Goal: Information Seeking & Learning: Learn about a topic

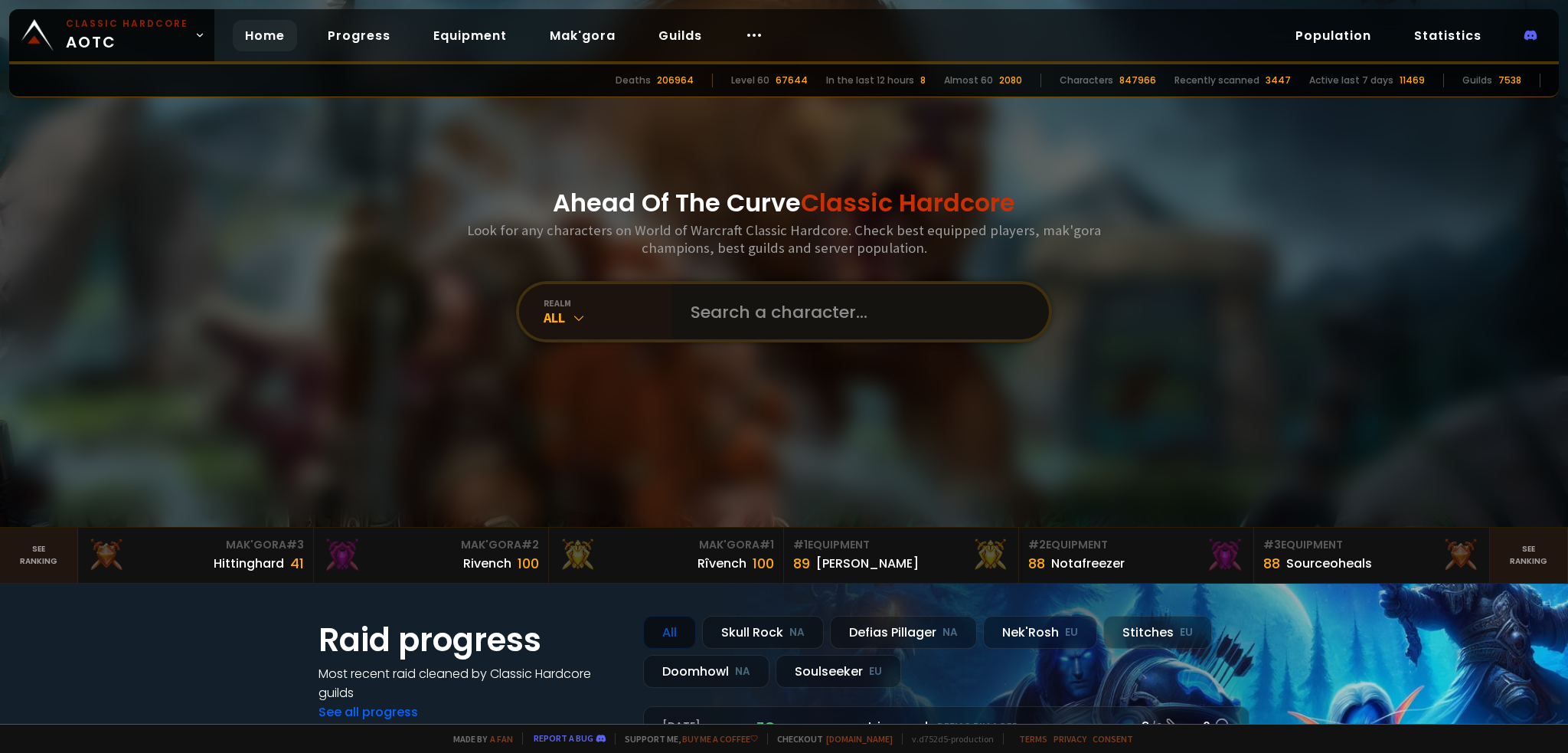
click at [711, 303] on input "text" at bounding box center [856, 312] width 349 height 55
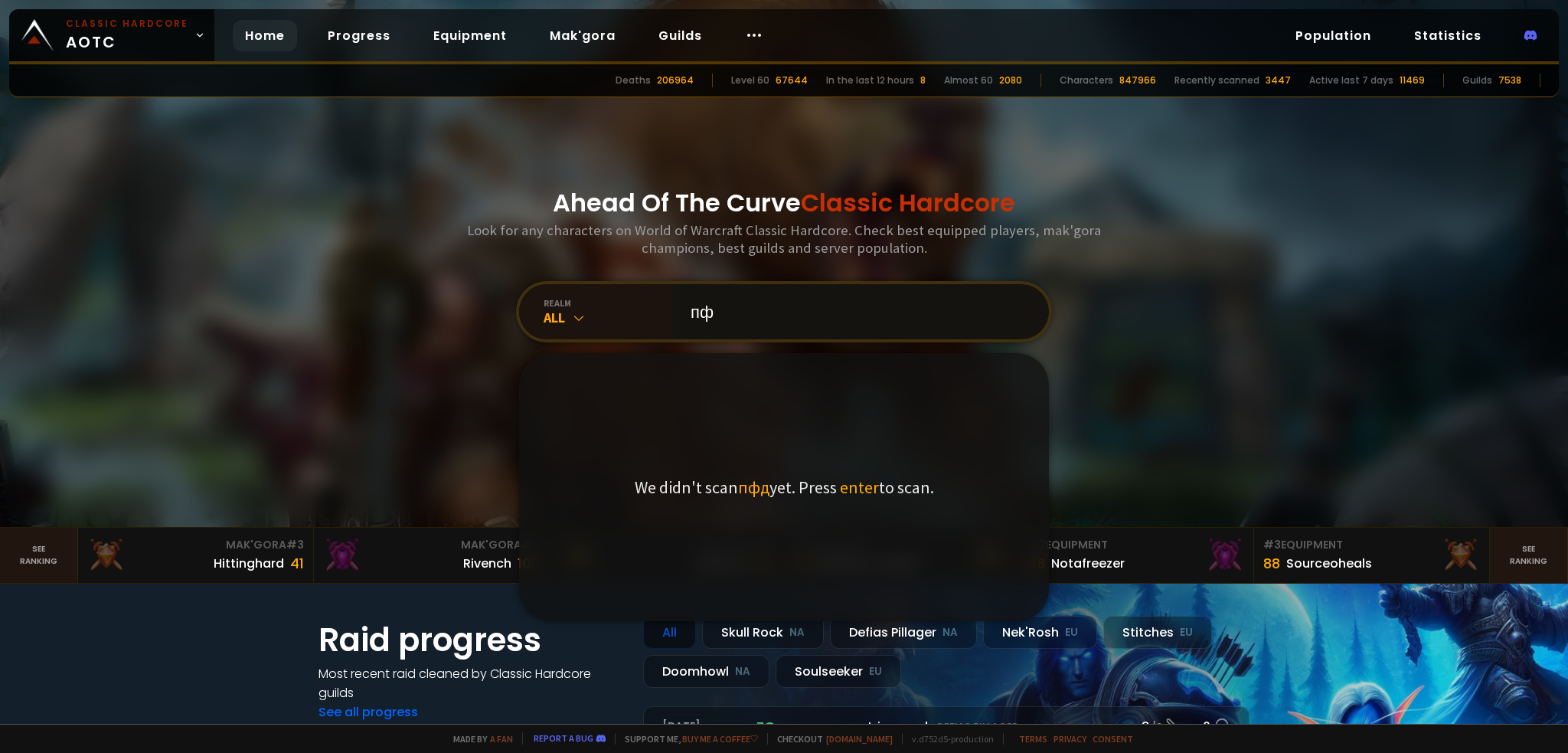
type input "п"
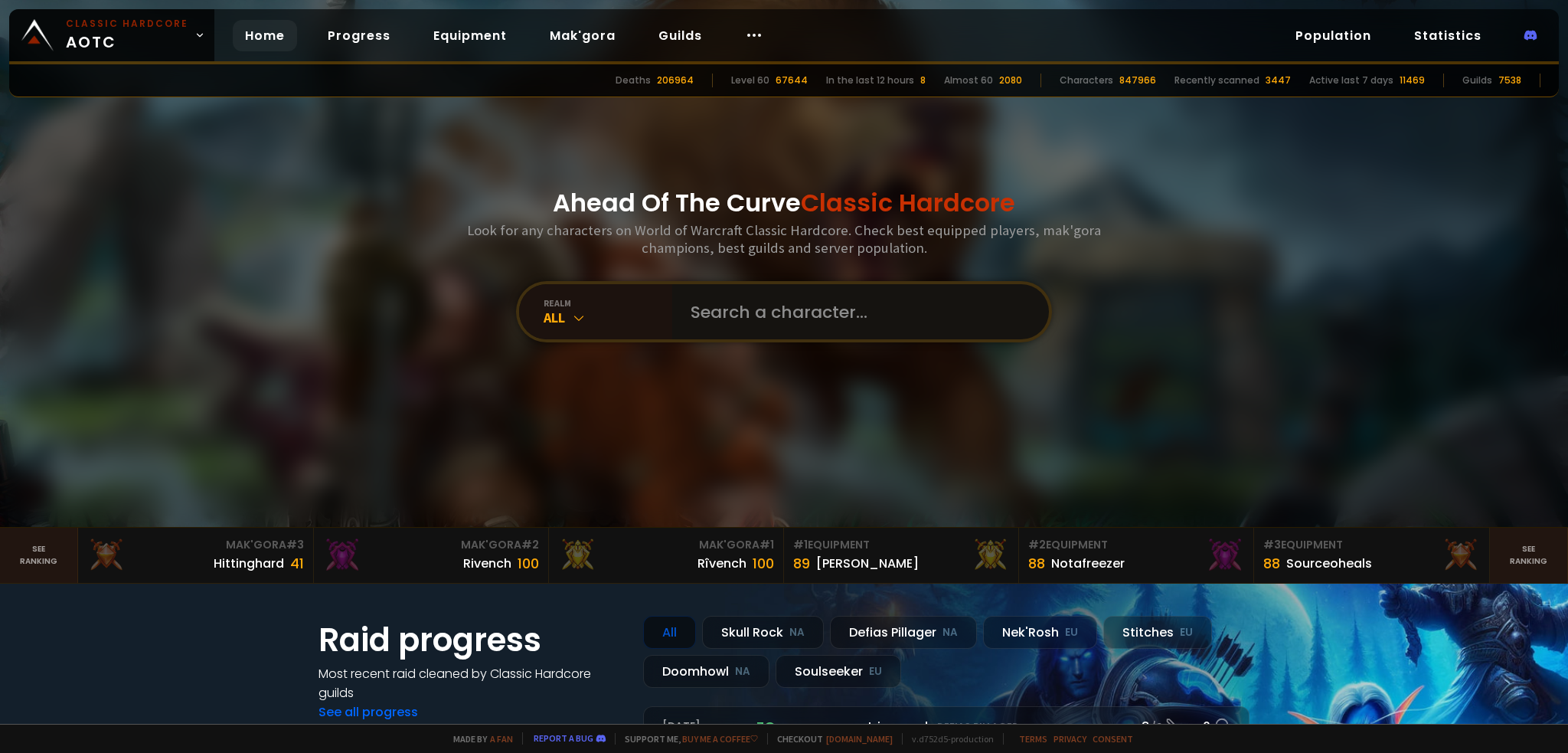
type input "h"
type input "galinha"
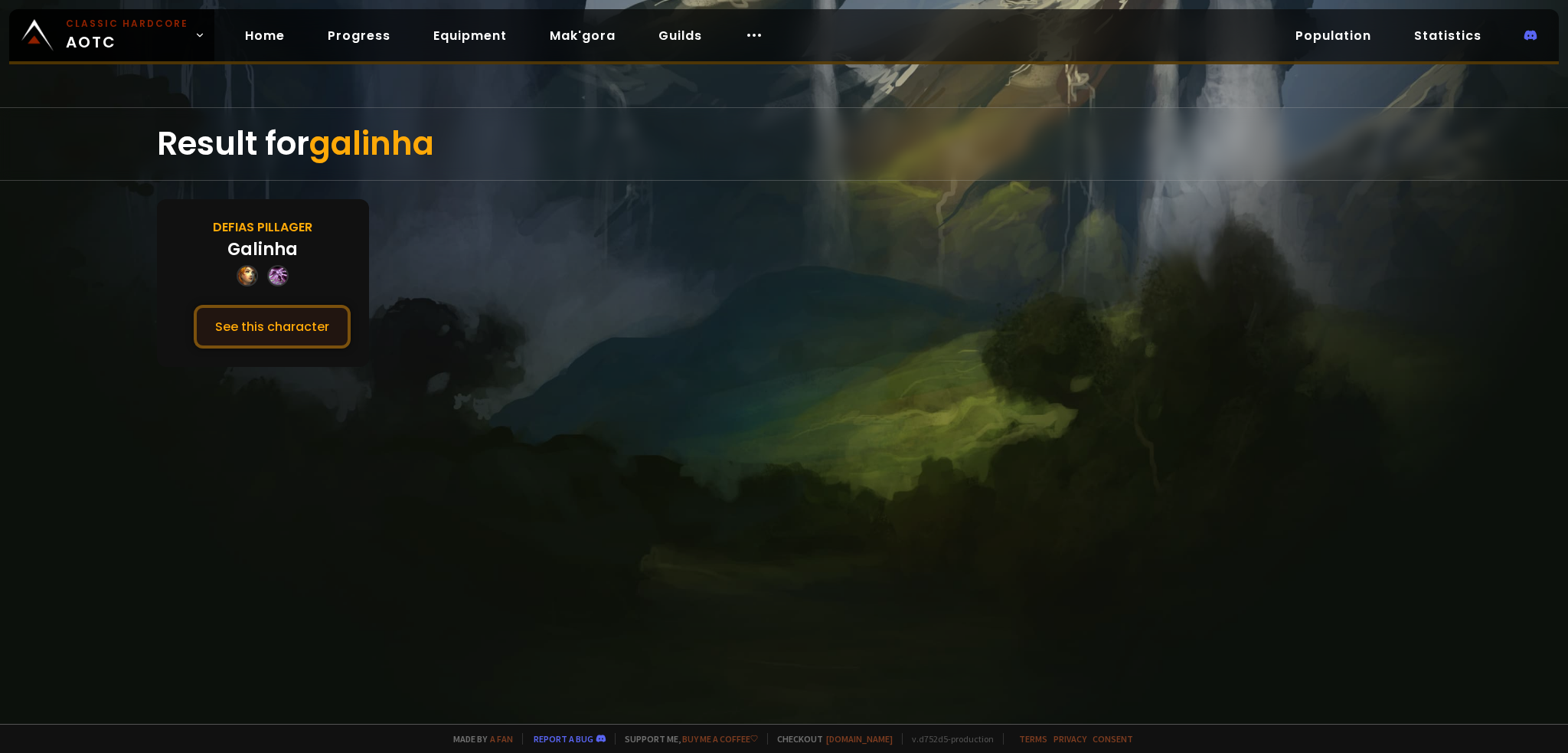
click at [286, 315] on button "See this character" at bounding box center [271, 327] width 157 height 44
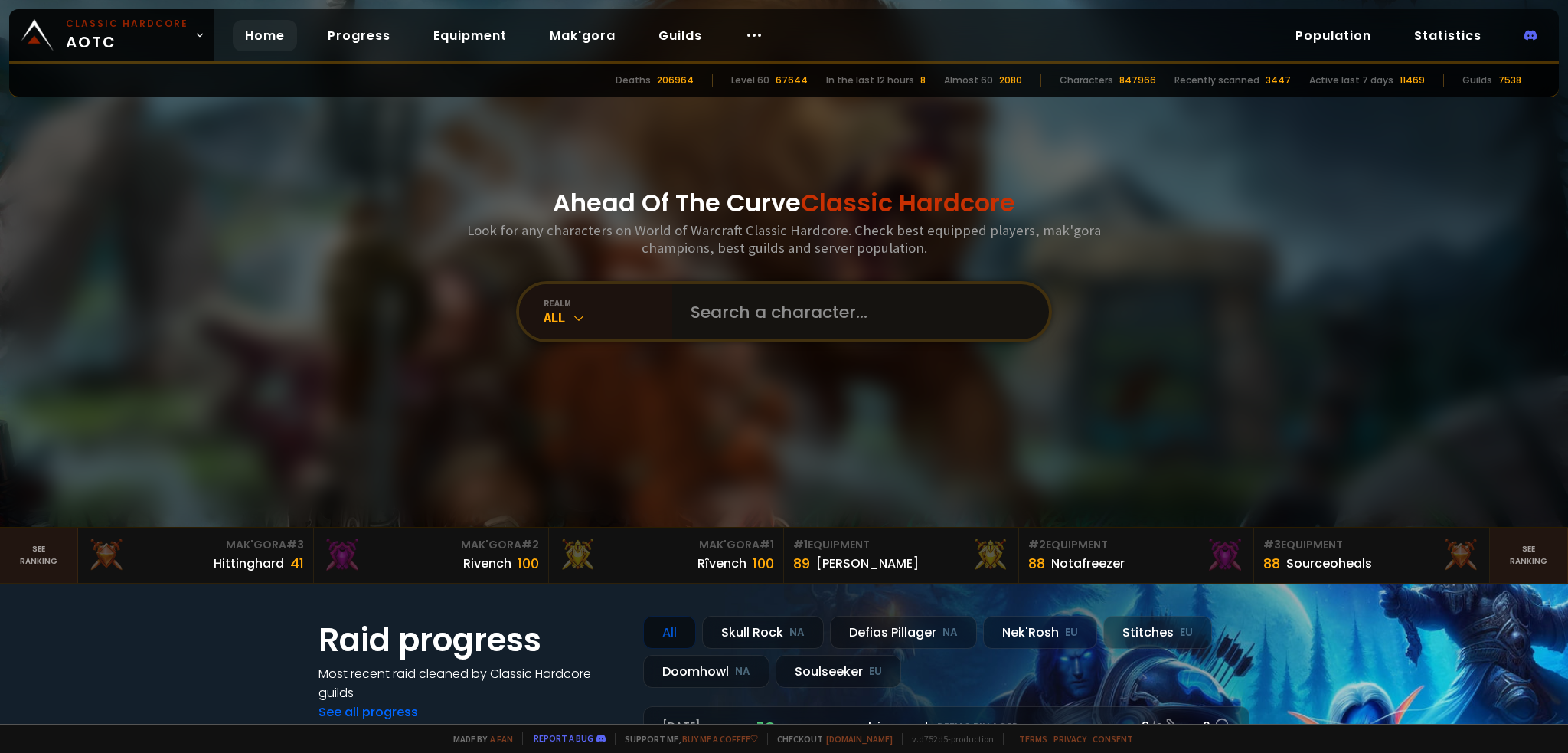
click at [737, 298] on input "text" at bounding box center [856, 312] width 349 height 55
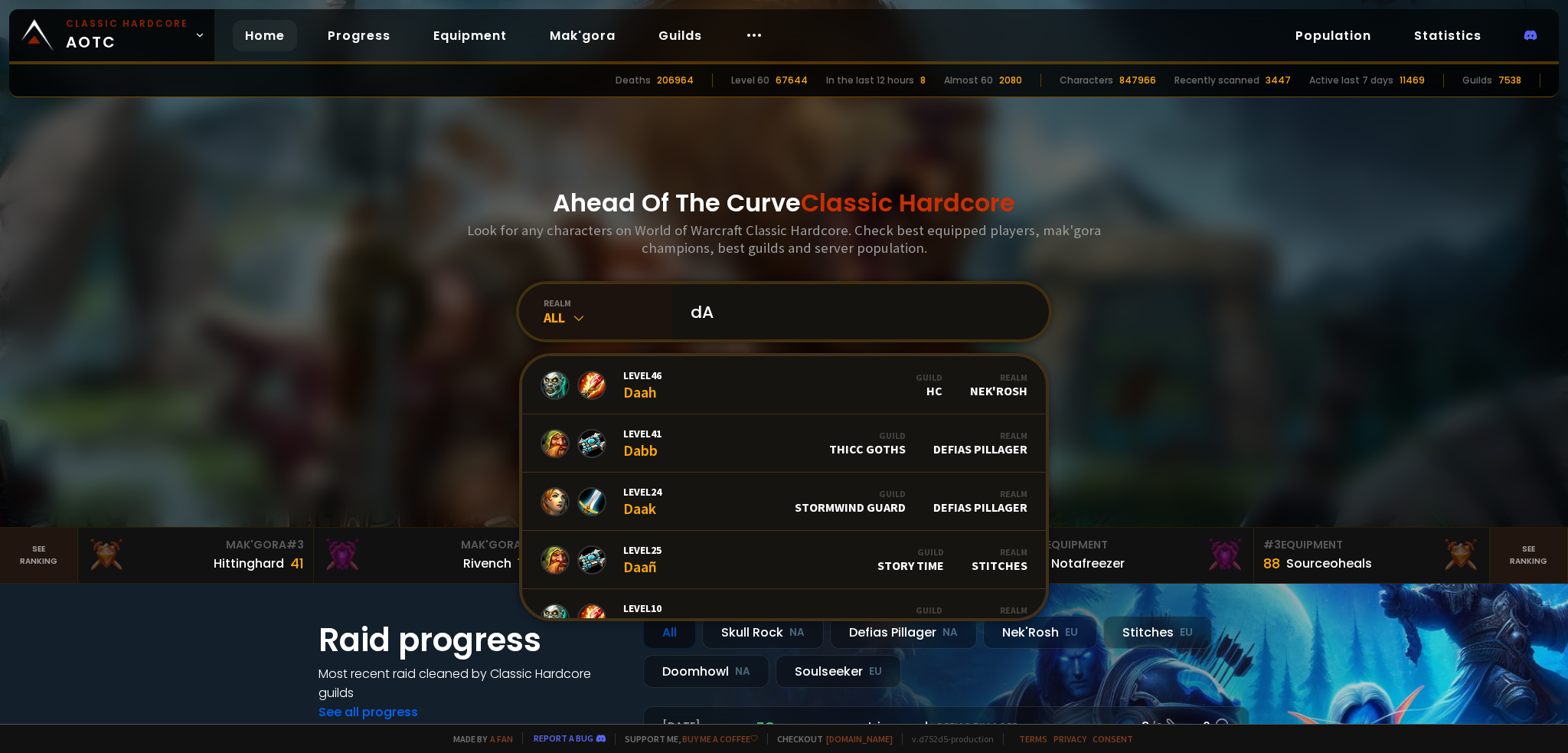
type input "d"
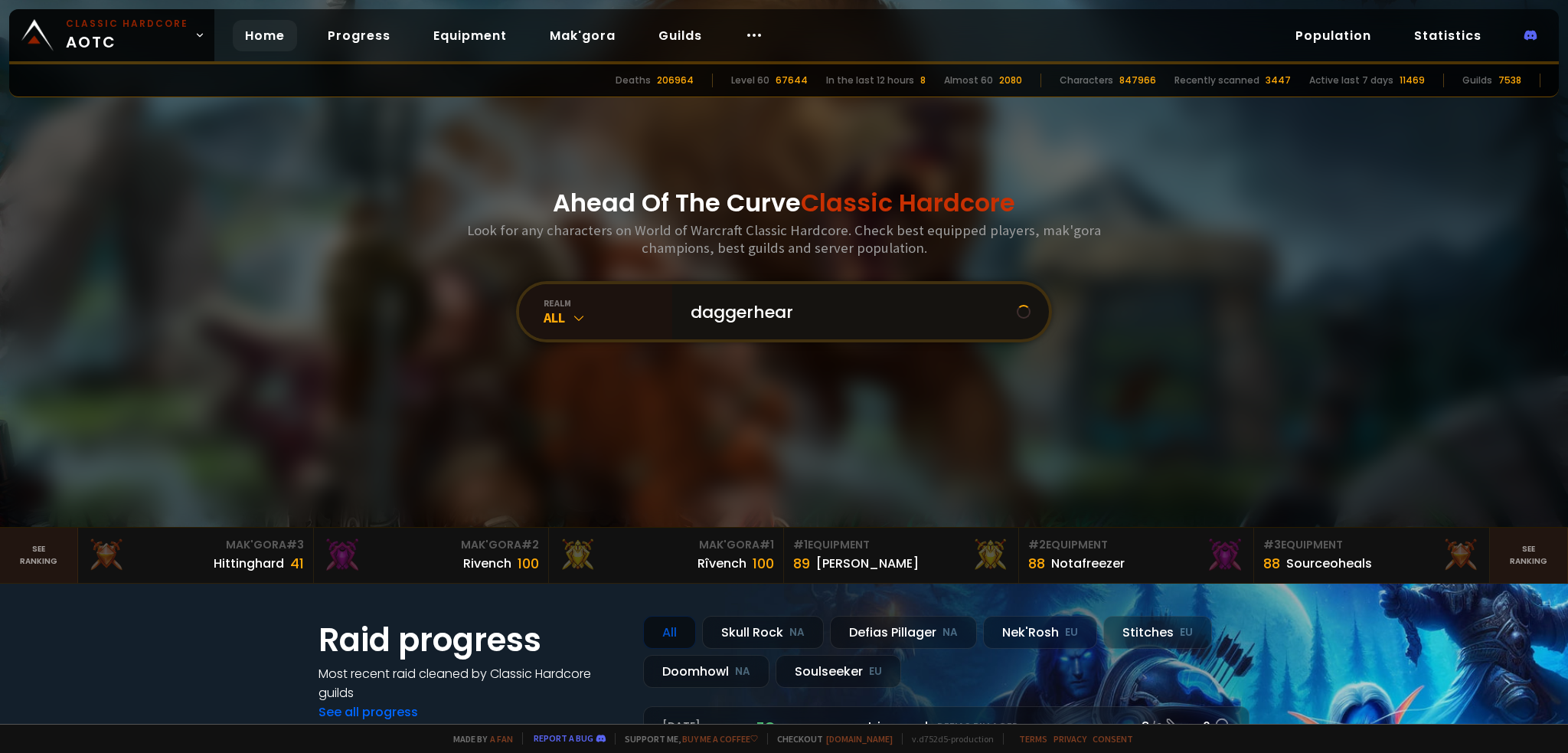
type input "daggerheart"
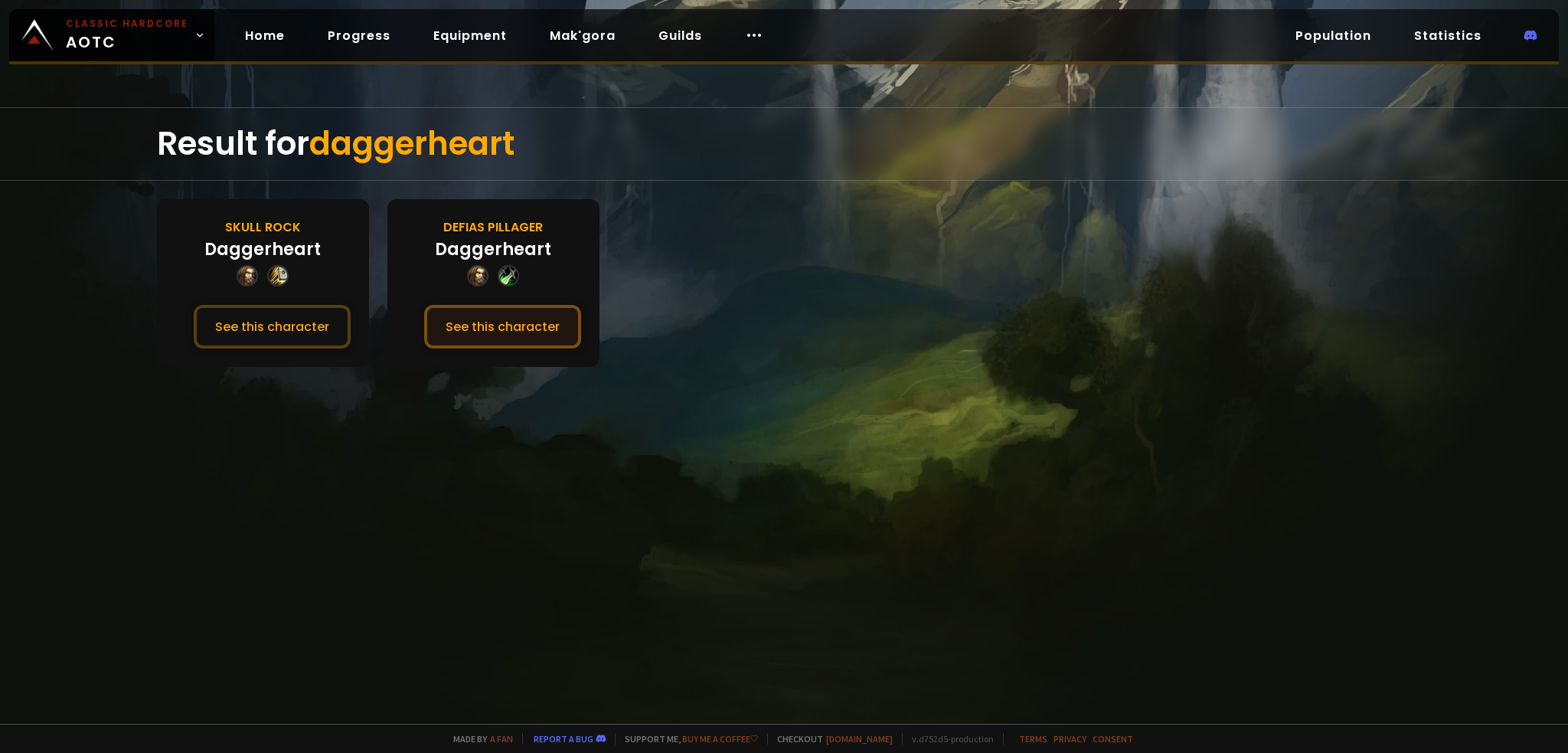
click at [487, 335] on button "See this character" at bounding box center [502, 327] width 157 height 44
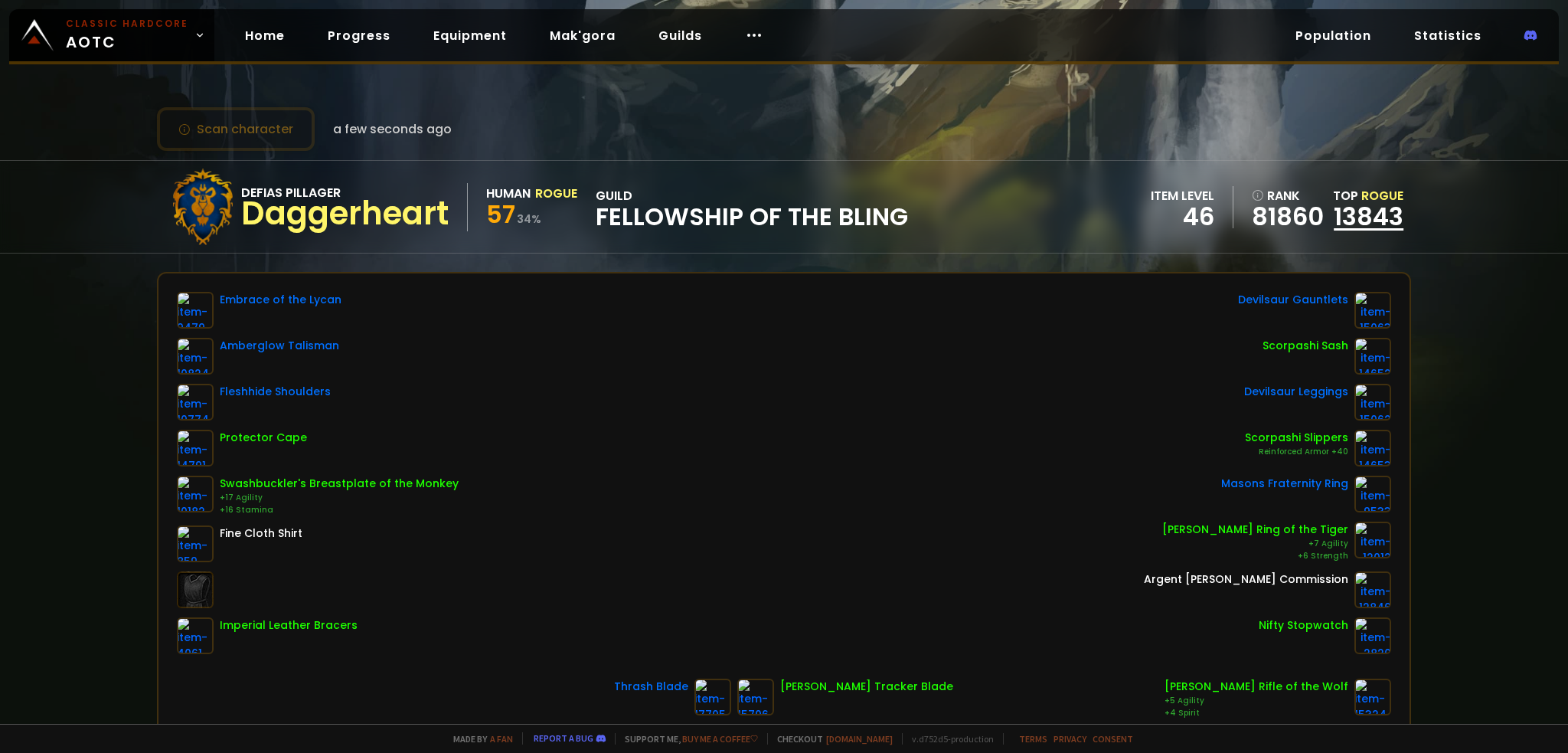
click at [1349, 223] on link "13843" at bounding box center [1369, 216] width 70 height 35
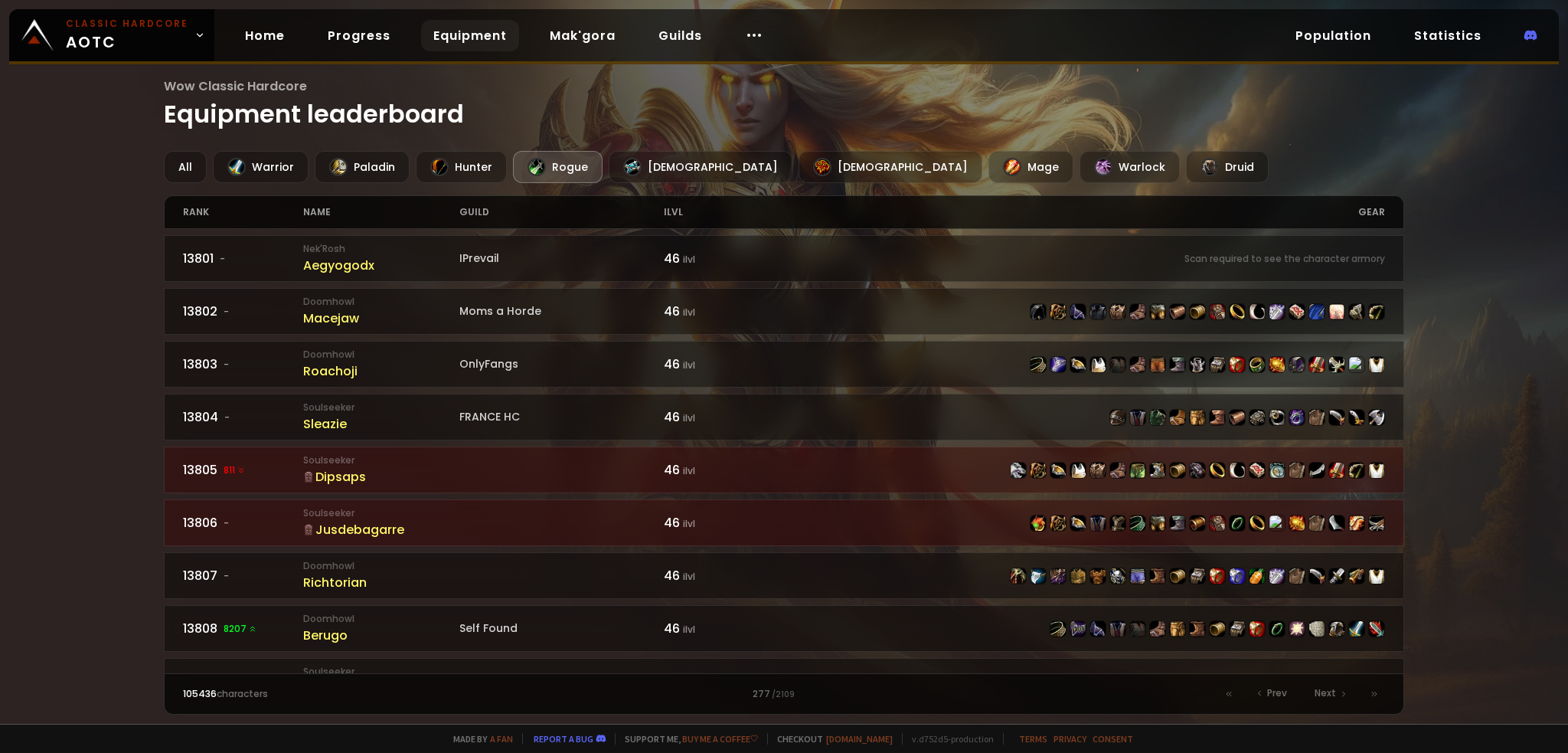
click at [539, 166] on div at bounding box center [536, 167] width 18 height 18
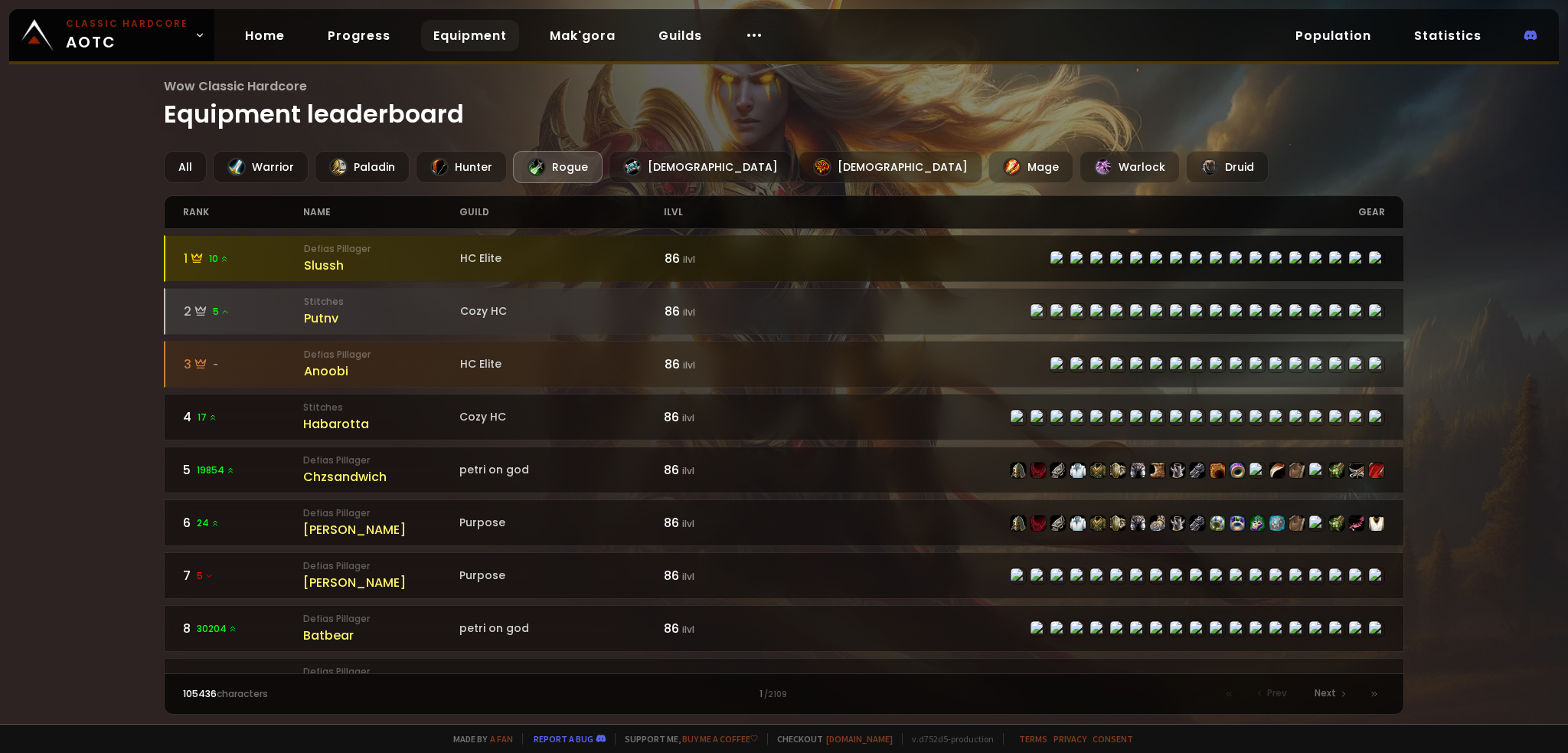
click at [300, 261] on div "1 10" at bounding box center [243, 258] width 120 height 19
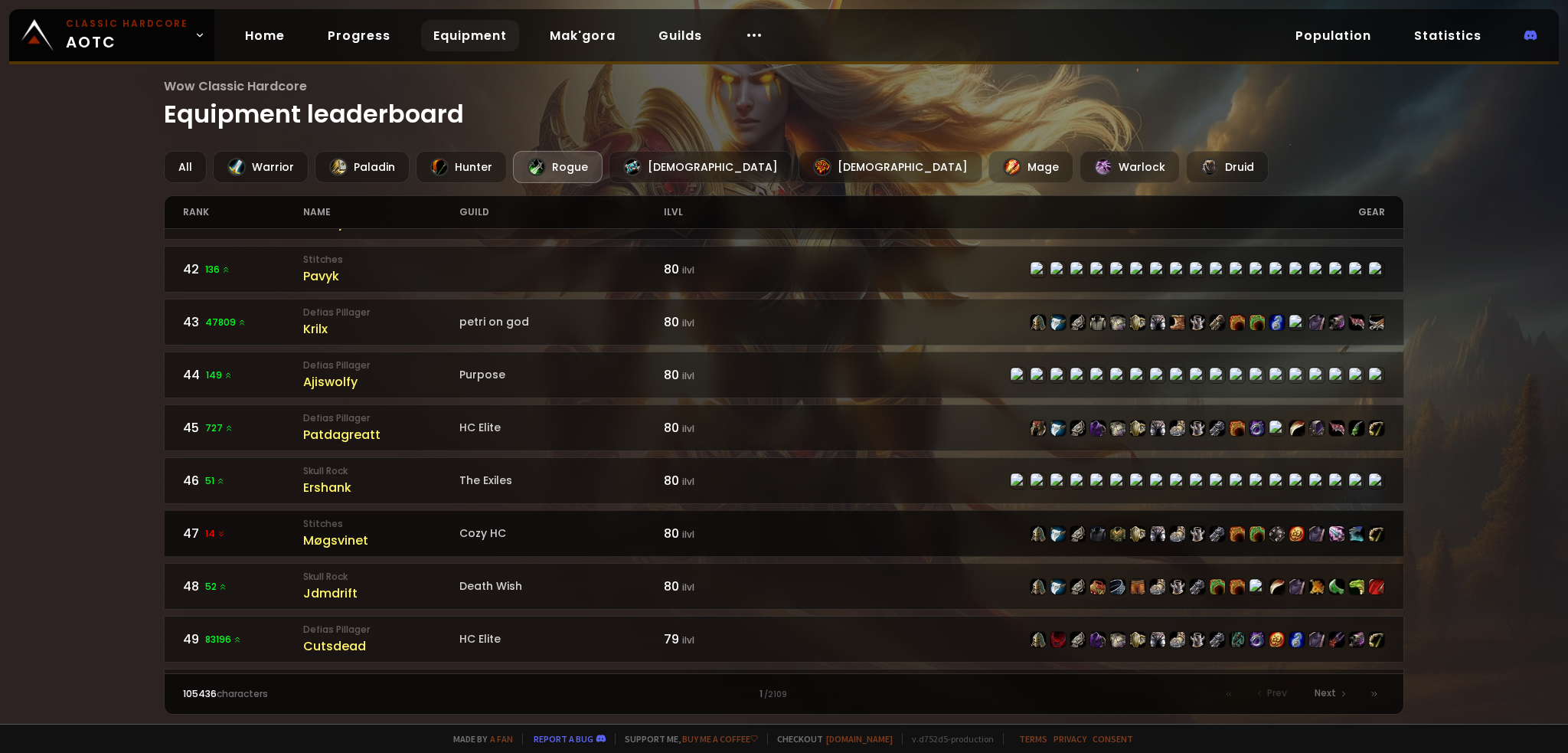
scroll to position [2165, 0]
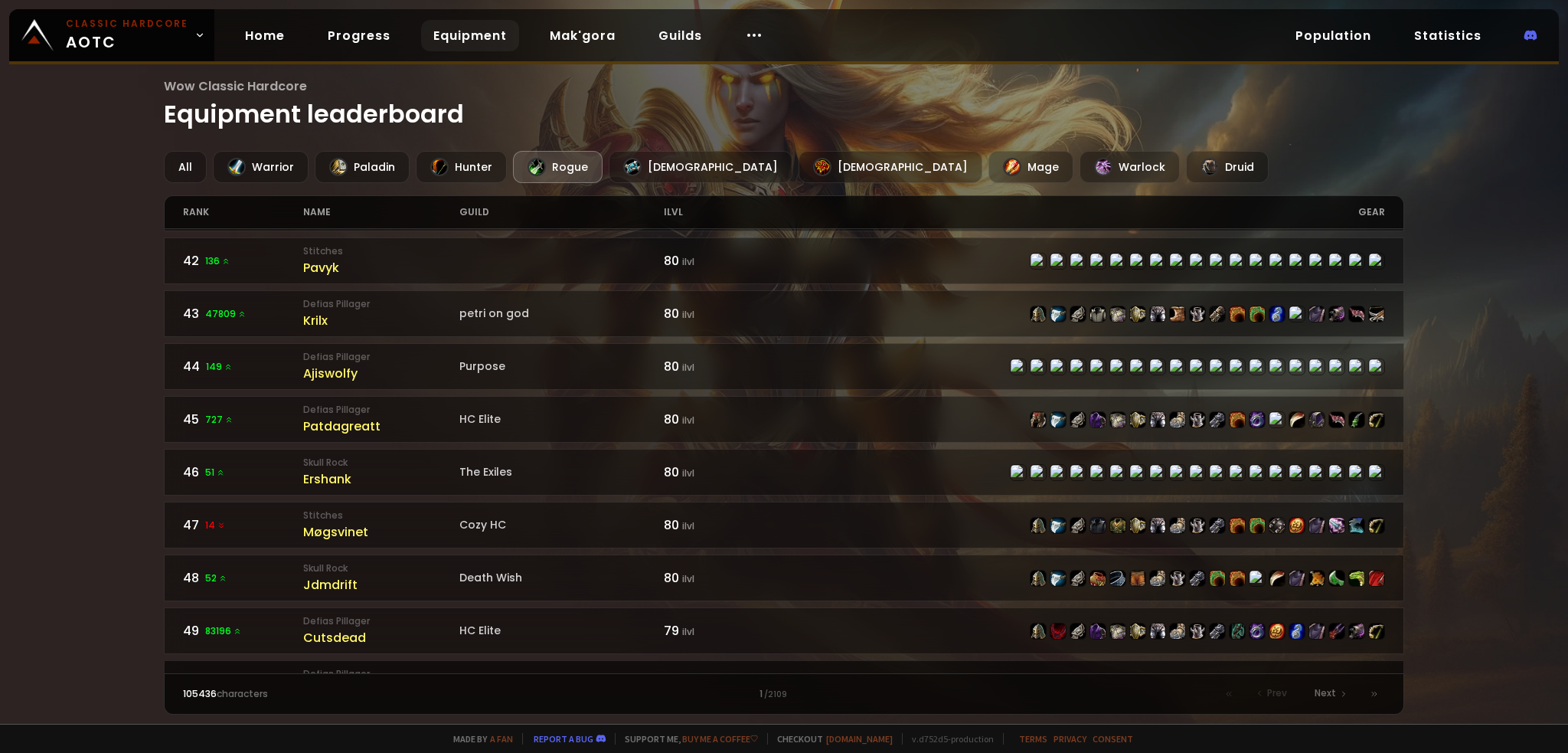
click at [328, 667] on small "Defias Pillager" at bounding box center [381, 673] width 156 height 14
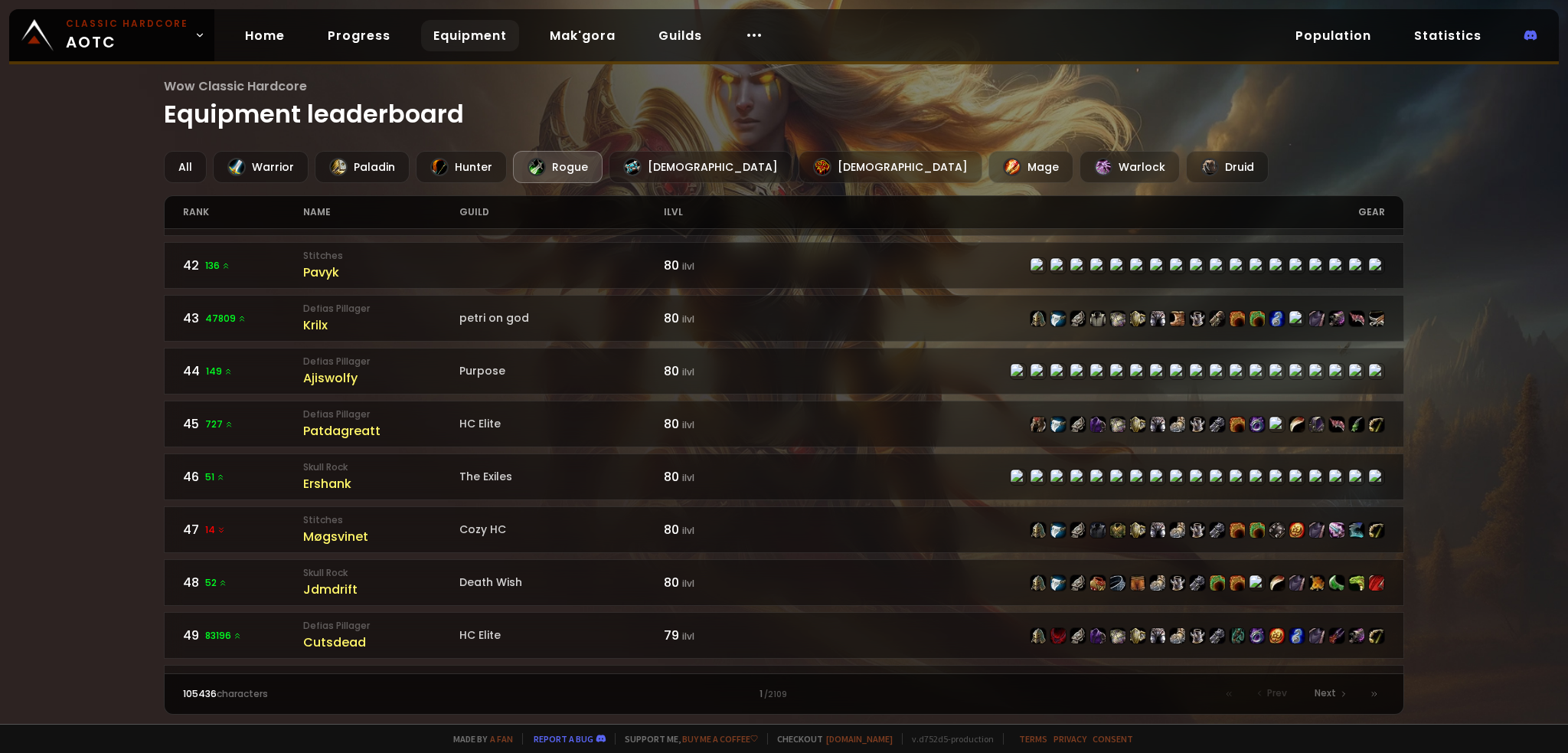
scroll to position [2165, 0]
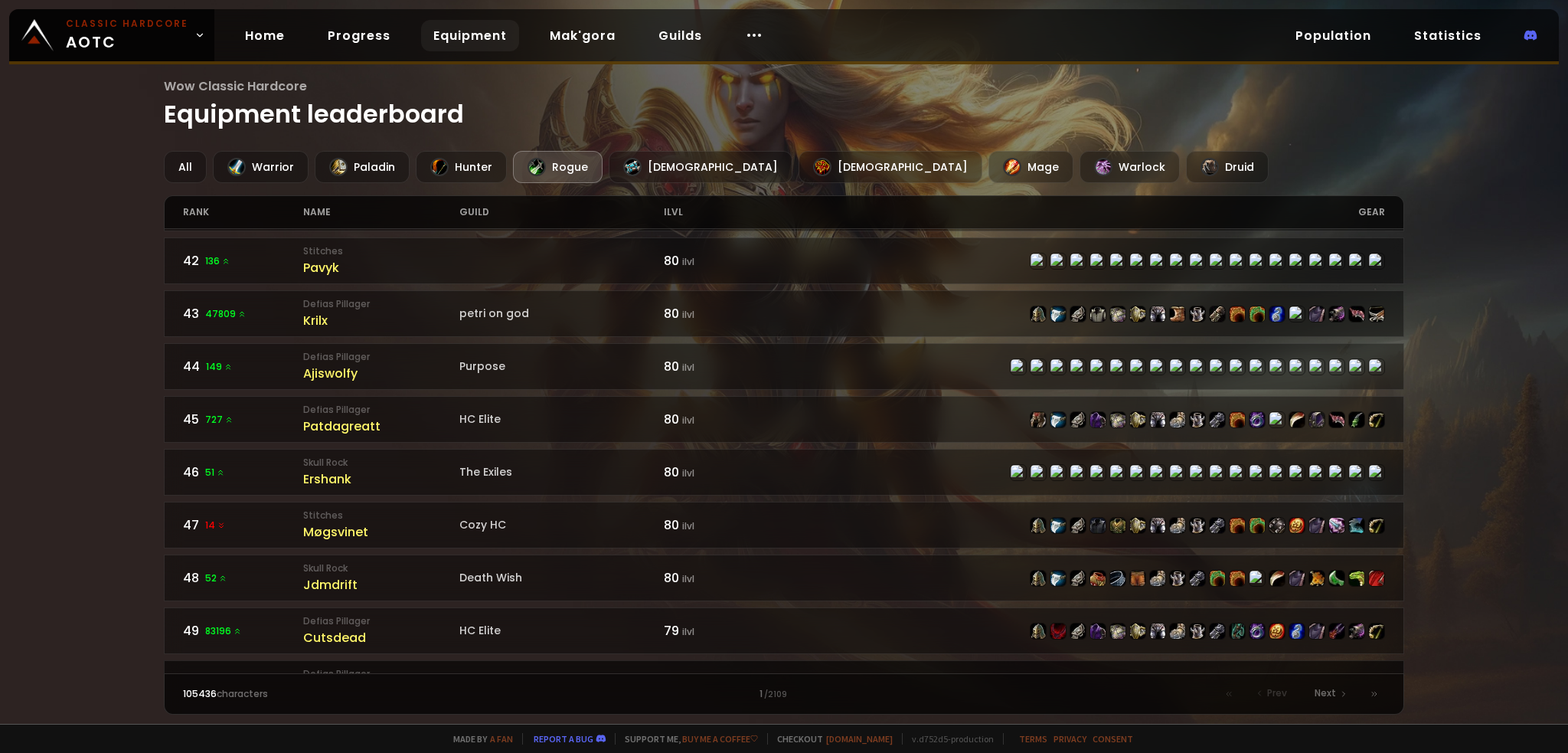
click at [337, 681] on div "[MEDICAL_DATA]" at bounding box center [381, 690] width 156 height 19
